Goal: Task Accomplishment & Management: Use online tool/utility

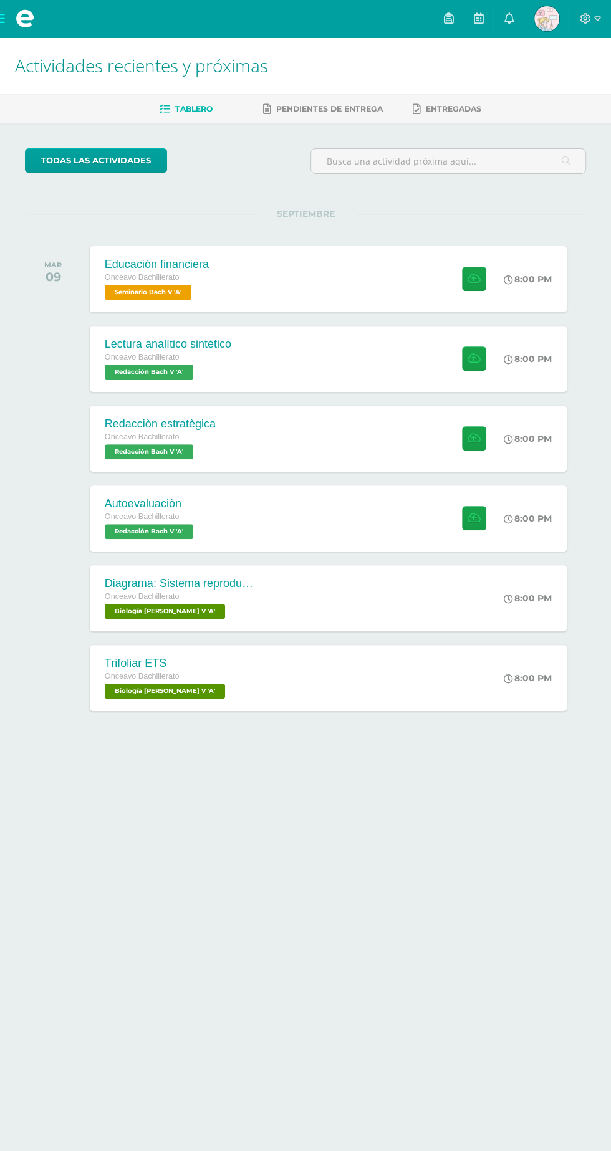
click at [372, 376] on div "Lectura analìtico sintètico Onceavo Bachillerato Redacción Bach V 'A' 8:00 PM L…" at bounding box center [328, 359] width 477 height 66
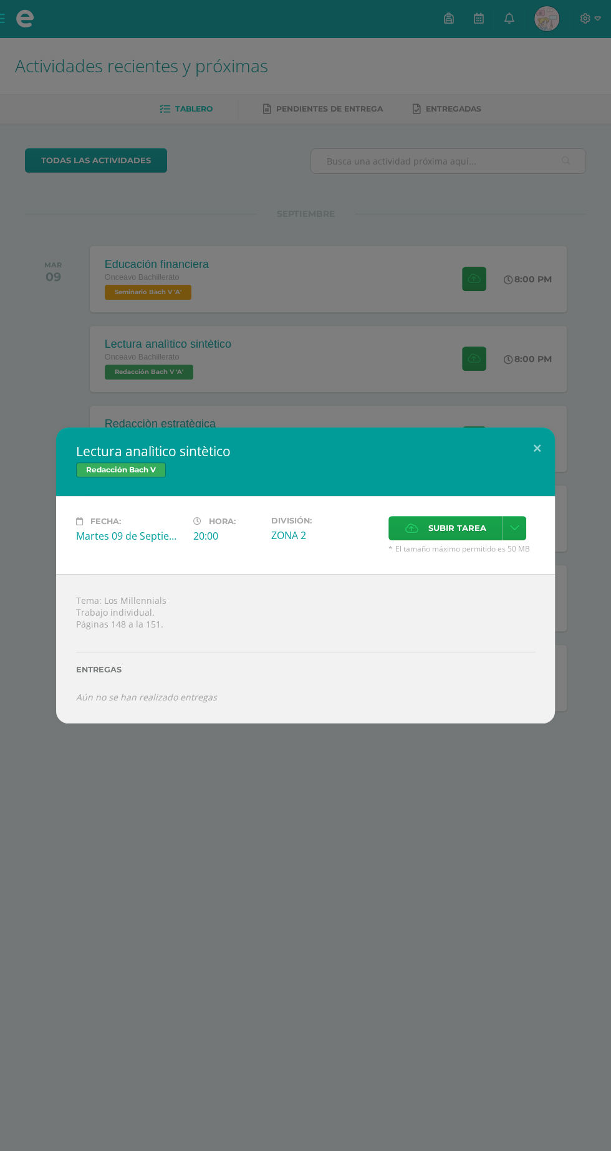
click at [463, 523] on span "Subir tarea" at bounding box center [457, 528] width 58 height 23
click at [0, 0] on input "Subir tarea" at bounding box center [0, 0] width 0 height 0
click at [466, 528] on span "Subir tarea" at bounding box center [457, 528] width 58 height 23
click at [0, 0] on input "Subir tarea" at bounding box center [0, 0] width 0 height 0
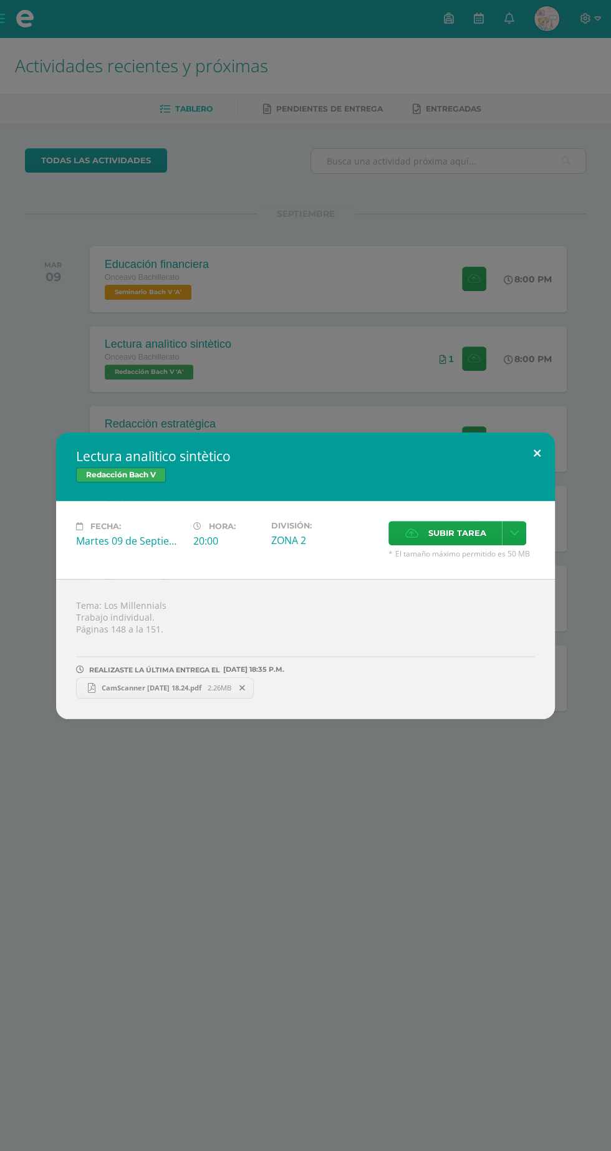
click at [537, 454] on button at bounding box center [537, 453] width 36 height 42
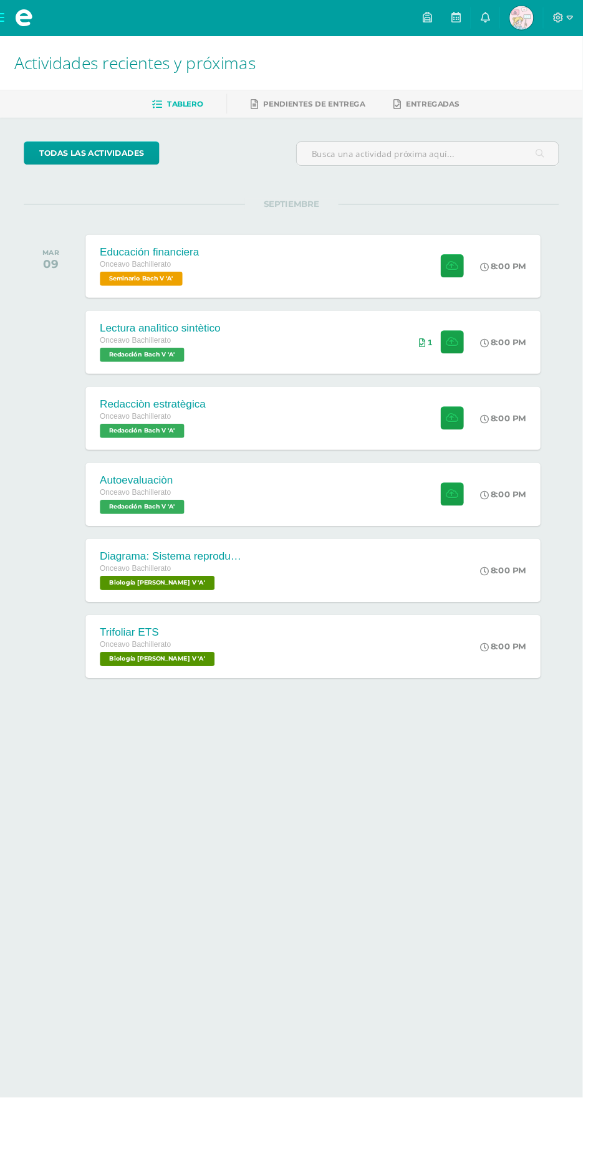
click at [356, 435] on div "Redacciòn estratègica Onceavo Bachillerato Redacción Bach V 'A' 8:00 PM Redacci…" at bounding box center [328, 439] width 477 height 66
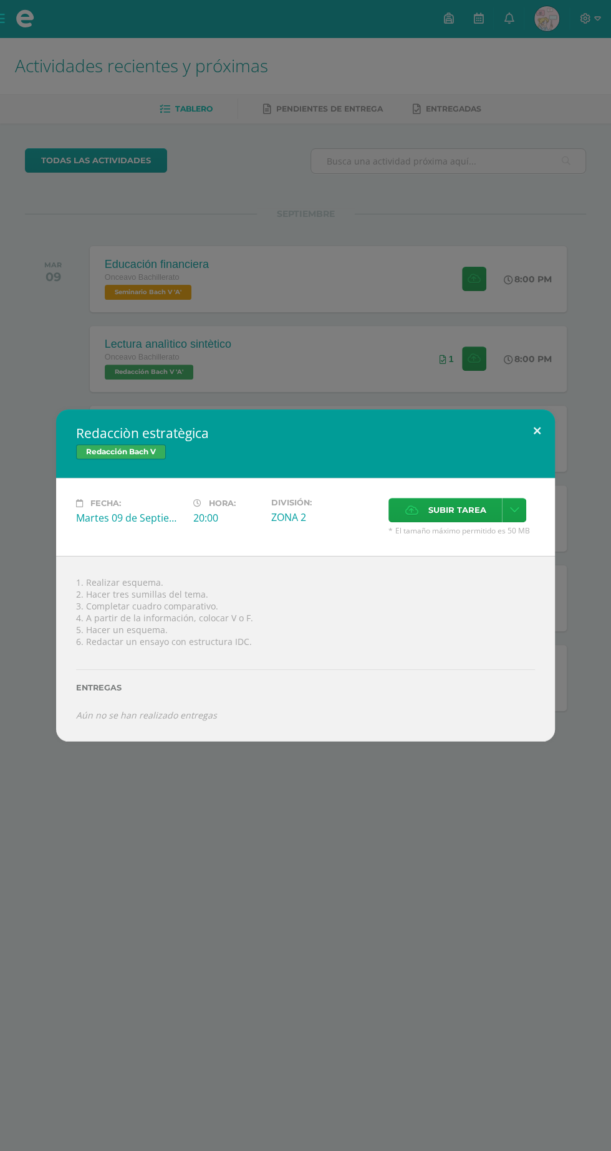
click at [537, 430] on button at bounding box center [537, 430] width 36 height 42
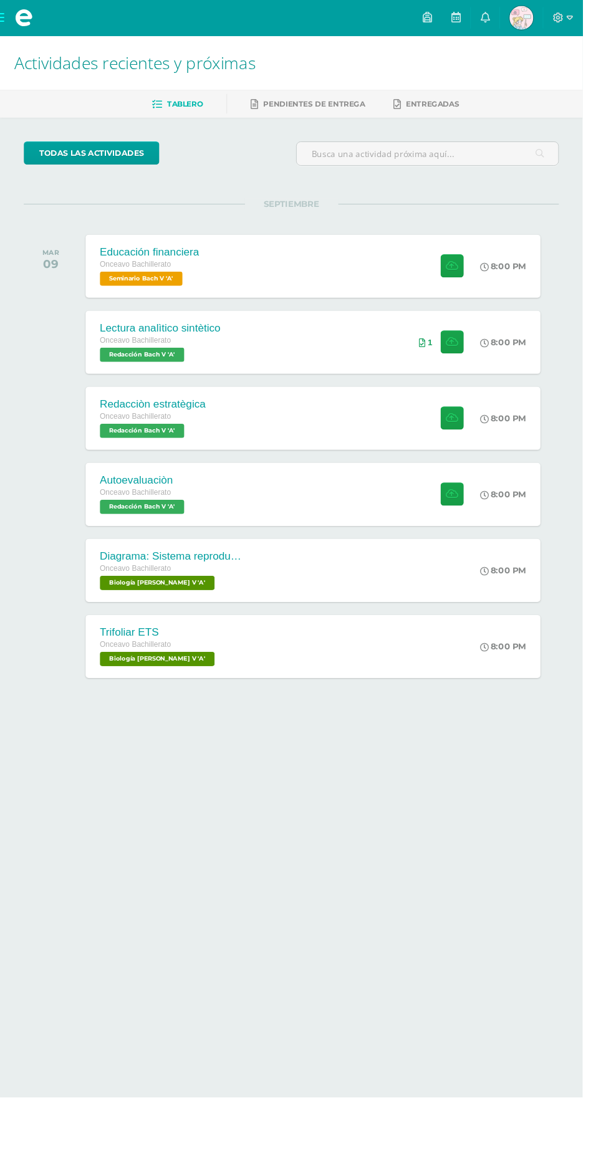
click at [300, 570] on div "Diagrama: Sistema reproductor femenino Onceavo Bachillerato Biología Bach V 'A'…" at bounding box center [328, 598] width 477 height 66
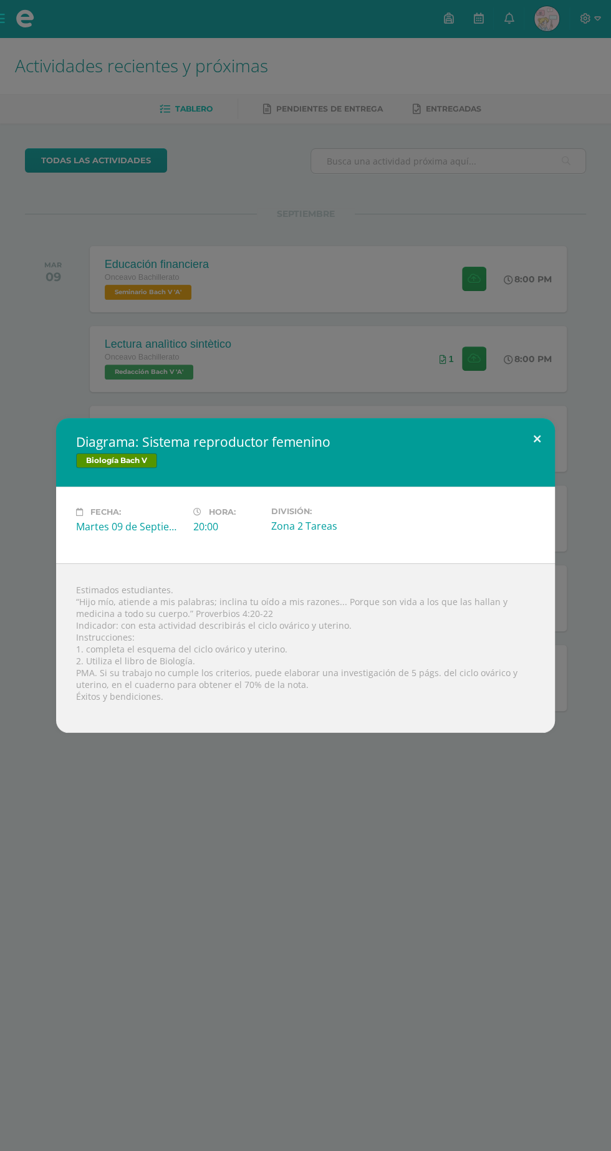
click at [537, 438] on button at bounding box center [537, 439] width 36 height 42
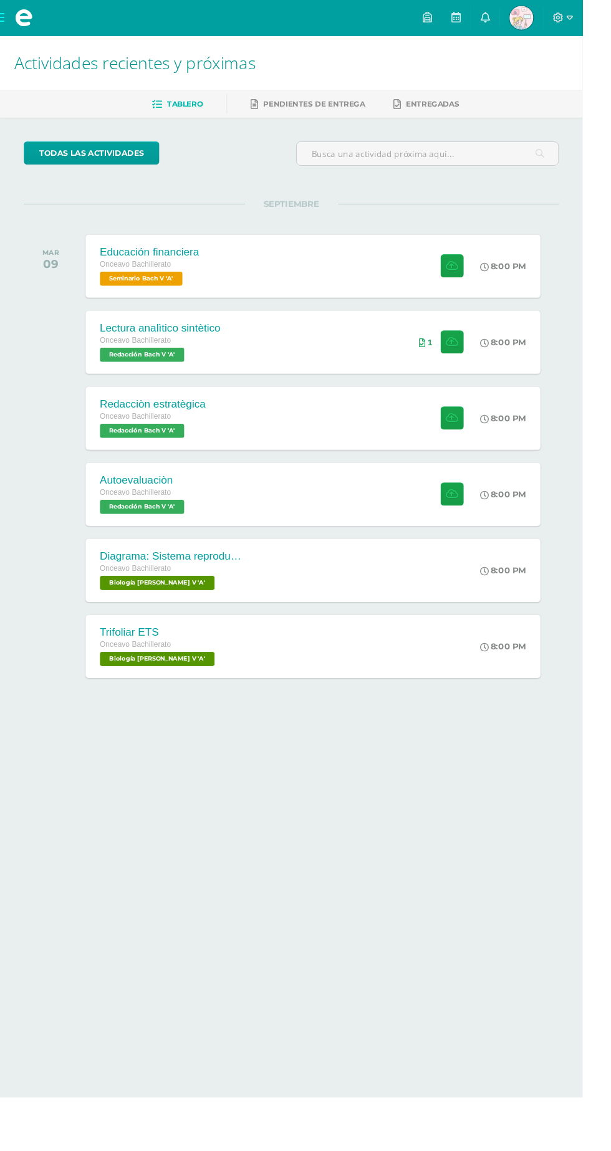
click at [337, 530] on div "Autoevaluaciòn Onceavo Bachillerato Redacción Bach V 'A' 8:00 PM Autoevaluaciòn…" at bounding box center [328, 518] width 477 height 66
